Goal: Information Seeking & Learning: Learn about a topic

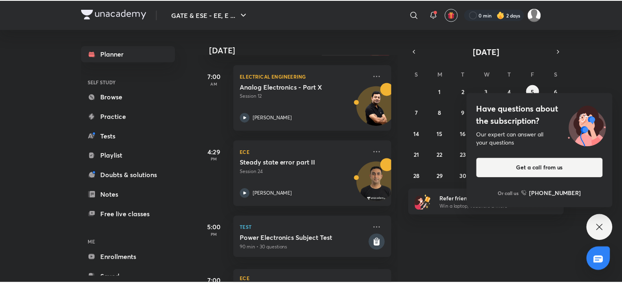
scroll to position [110, 0]
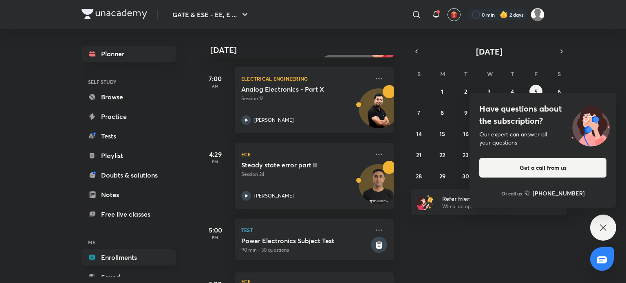
click at [113, 258] on link "Enrollments" at bounding box center [129, 257] width 95 height 16
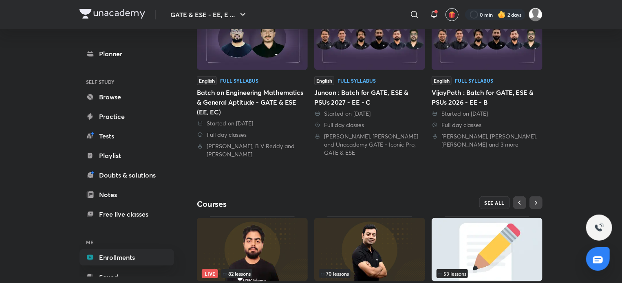
scroll to position [223, 0]
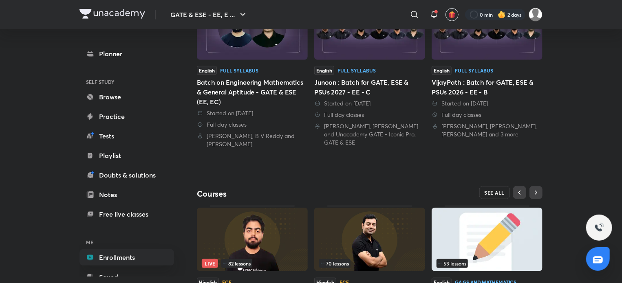
click at [498, 190] on span "SEE ALL" at bounding box center [495, 193] width 20 height 6
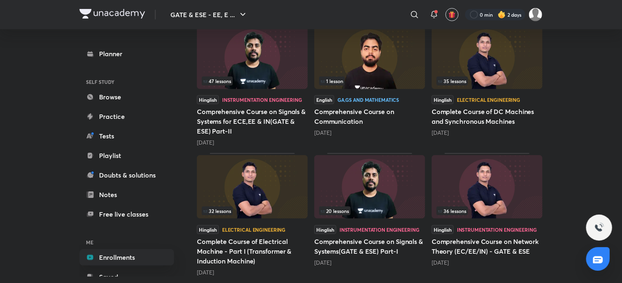
scroll to position [380, 0]
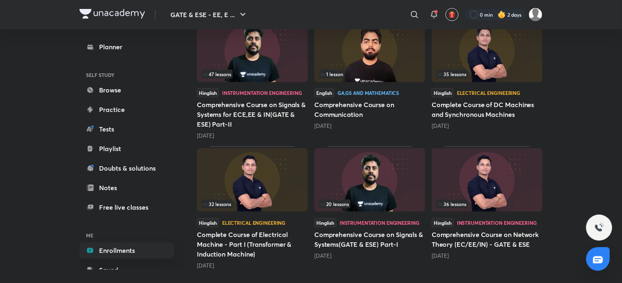
click at [489, 183] on img at bounding box center [487, 180] width 111 height 64
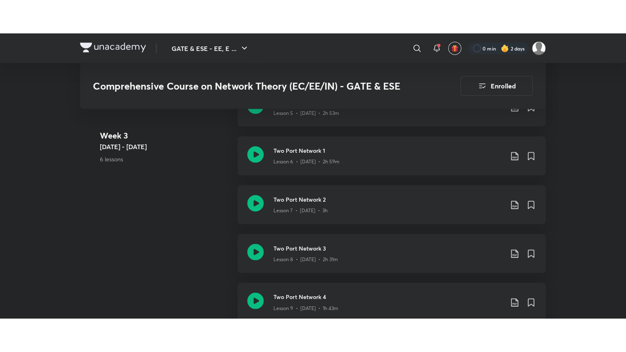
scroll to position [794, 0]
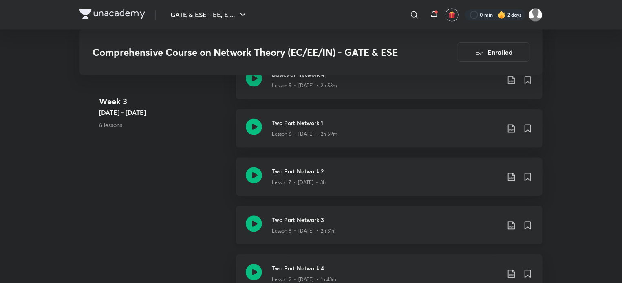
click at [283, 217] on h3 "Two Port Network 3" at bounding box center [386, 220] width 228 height 9
